Goal: Task Accomplishment & Management: Manage account settings

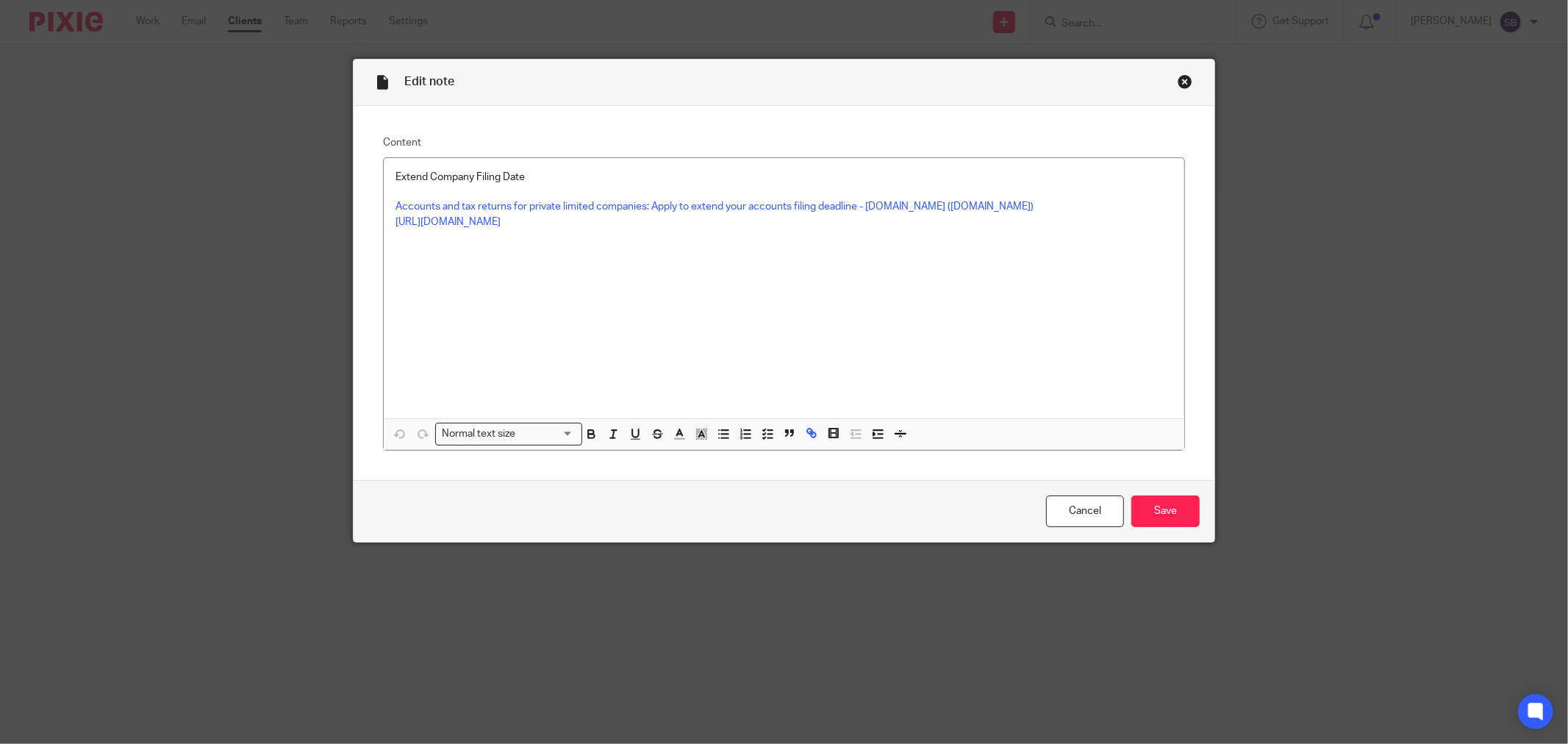
click at [1178, 77] on div "Close this dialog window" at bounding box center [1185, 82] width 15 height 15
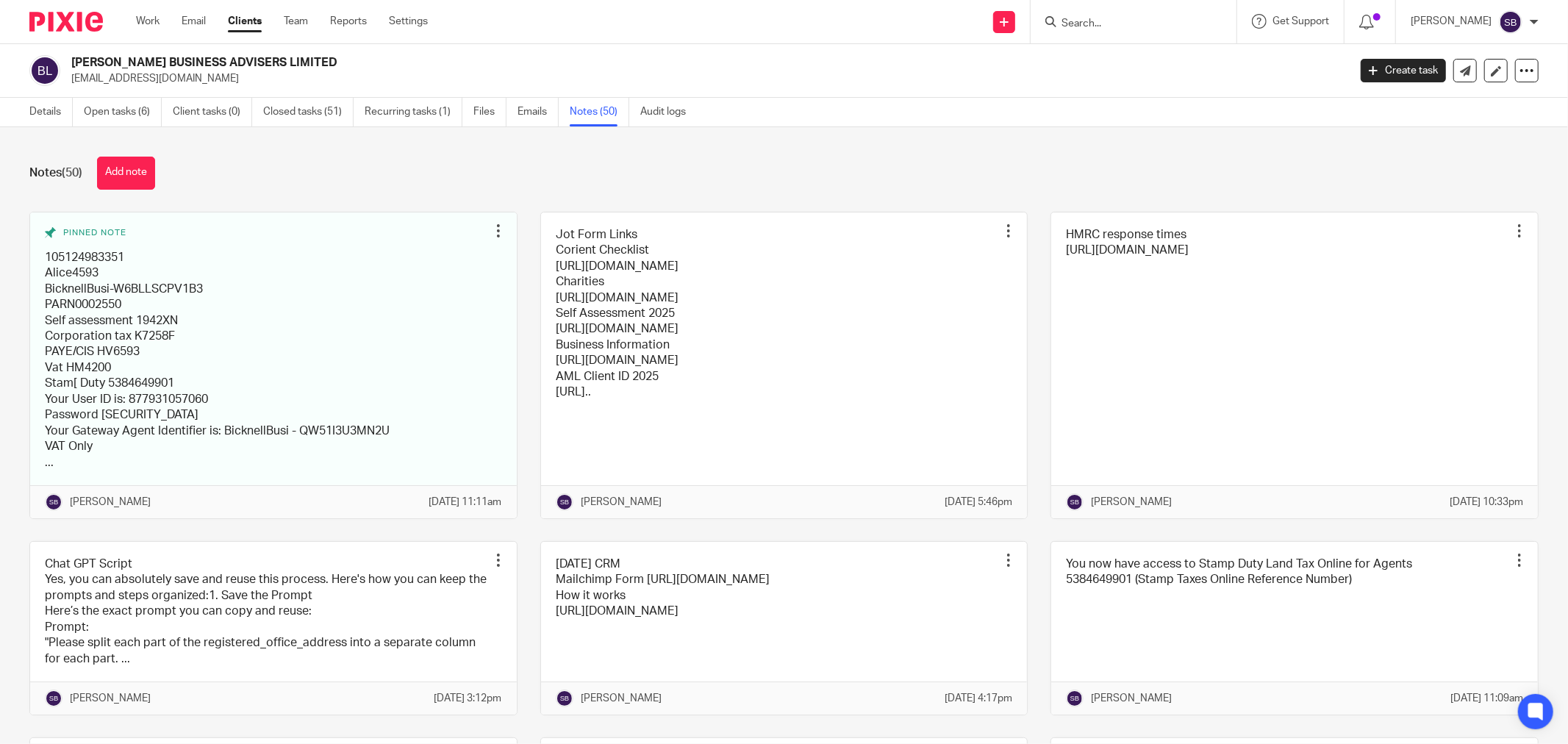
click at [1100, 23] on input "Search" at bounding box center [1125, 24] width 132 height 13
type input "pfg"
click at [1137, 89] on link at bounding box center [1181, 86] width 249 height 34
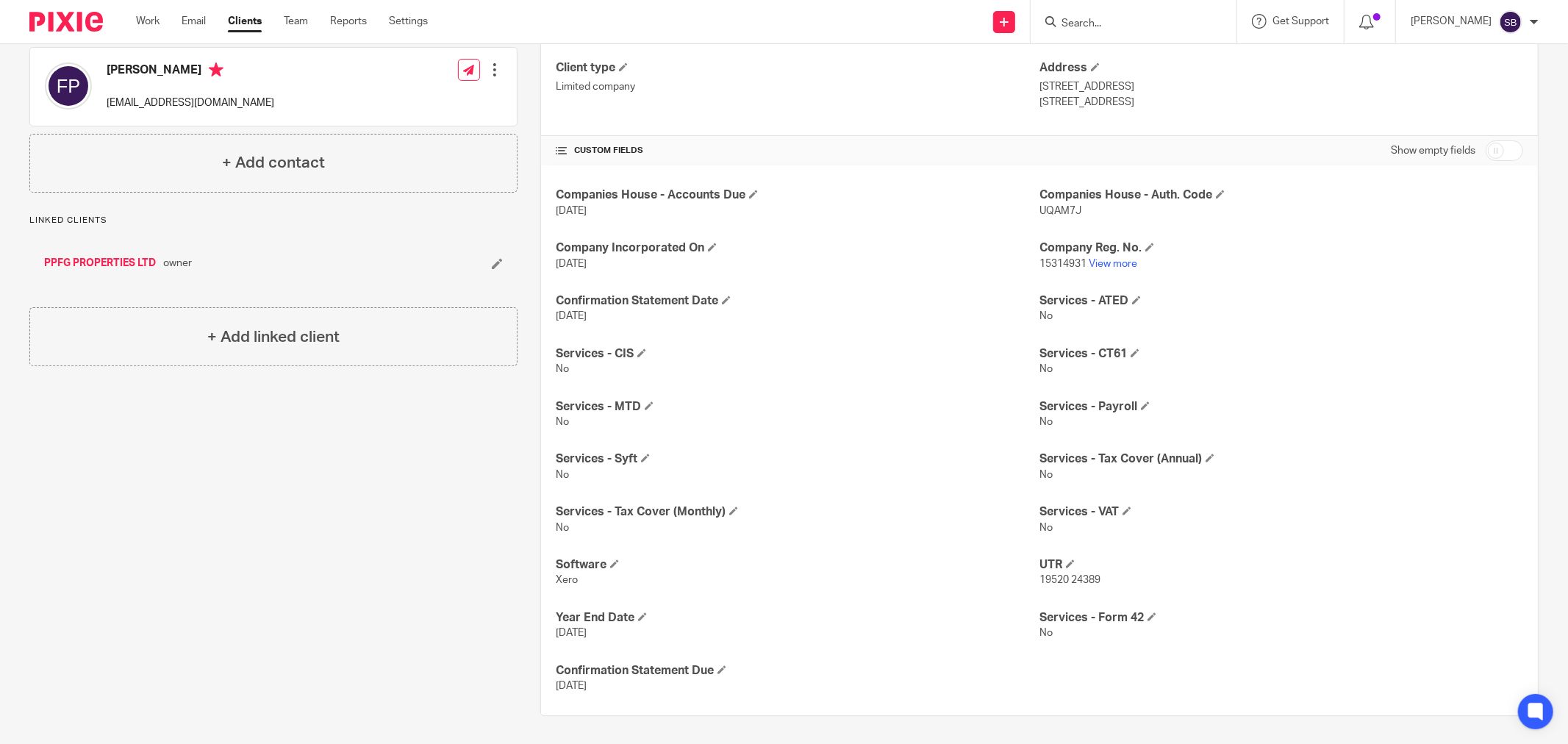
scroll to position [232, 0]
click at [1108, 269] on p "15314931 View more" at bounding box center [1281, 263] width 484 height 15
click at [1107, 263] on link "View more" at bounding box center [1113, 262] width 49 height 10
click at [1066, 564] on span at bounding box center [1070, 562] width 8 height 8
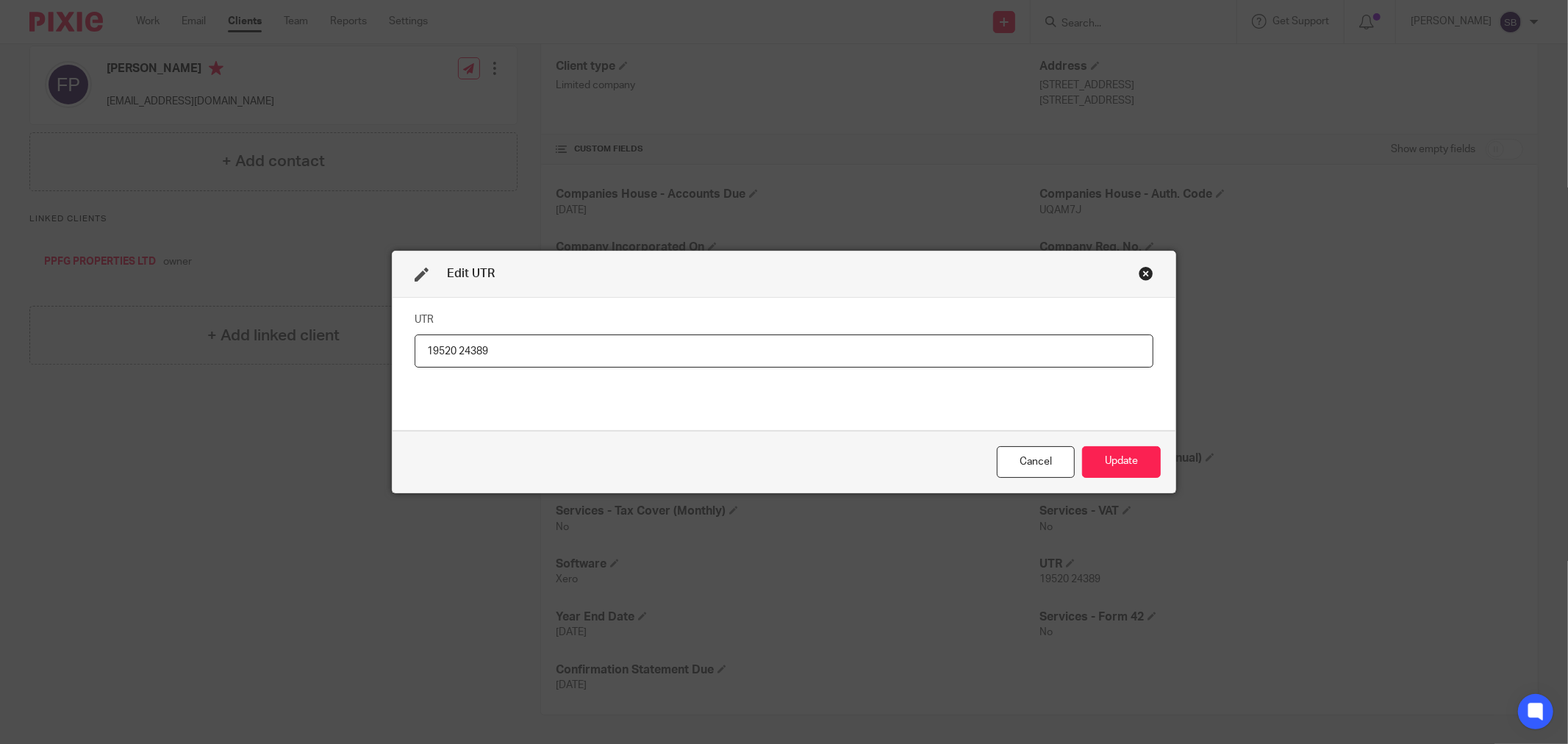
click at [456, 351] on input "19520 24389" at bounding box center [784, 351] width 739 height 33
type input "1952024389"
click at [1130, 463] on button "Update" at bounding box center [1122, 463] width 79 height 32
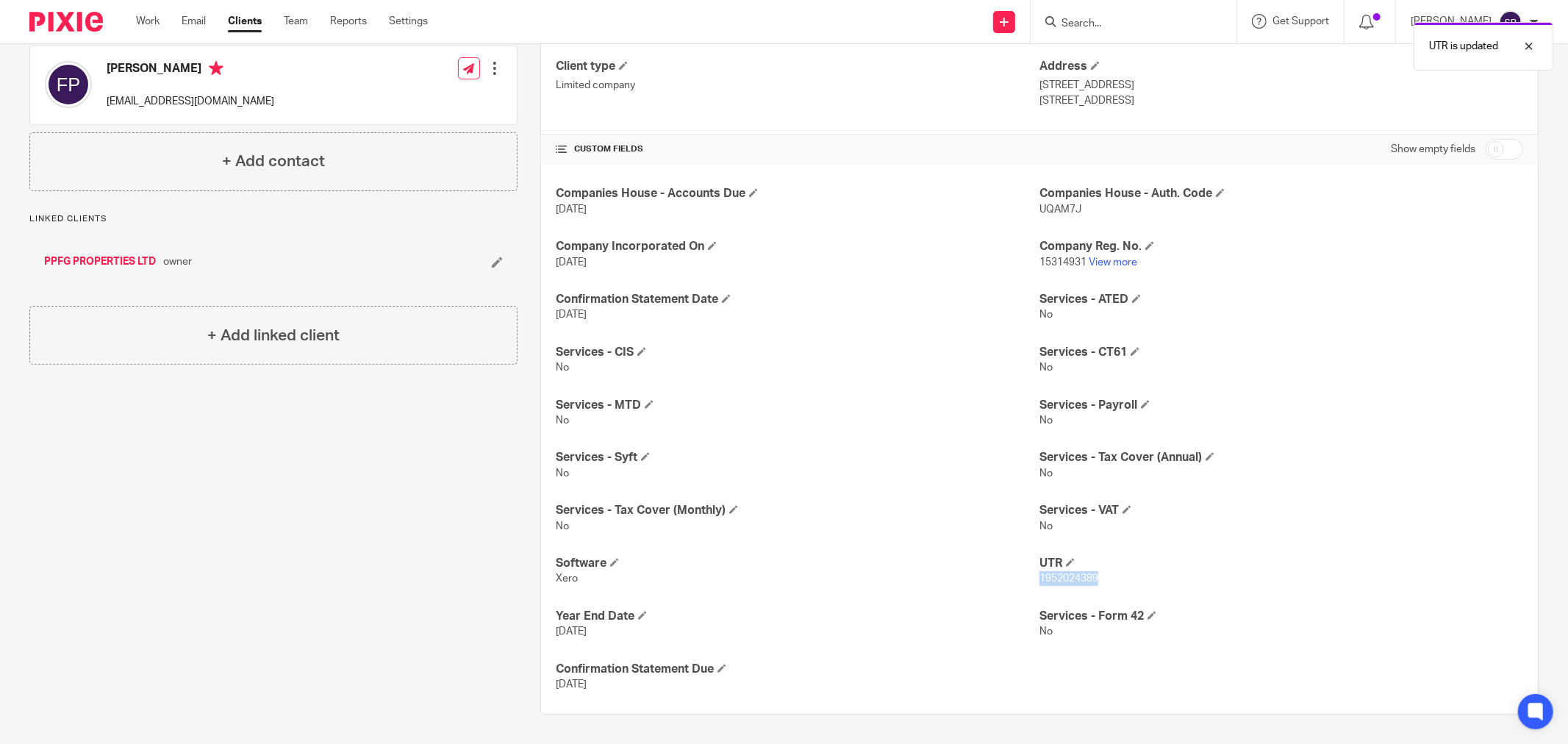
drag, startPoint x: 1032, startPoint y: 579, endPoint x: 1133, endPoint y: 579, distance: 101.0
click at [1133, 579] on p "1952024389" at bounding box center [1281, 579] width 484 height 15
copy span "1952024389"
